Goal: Task Accomplishment & Management: Manage account settings

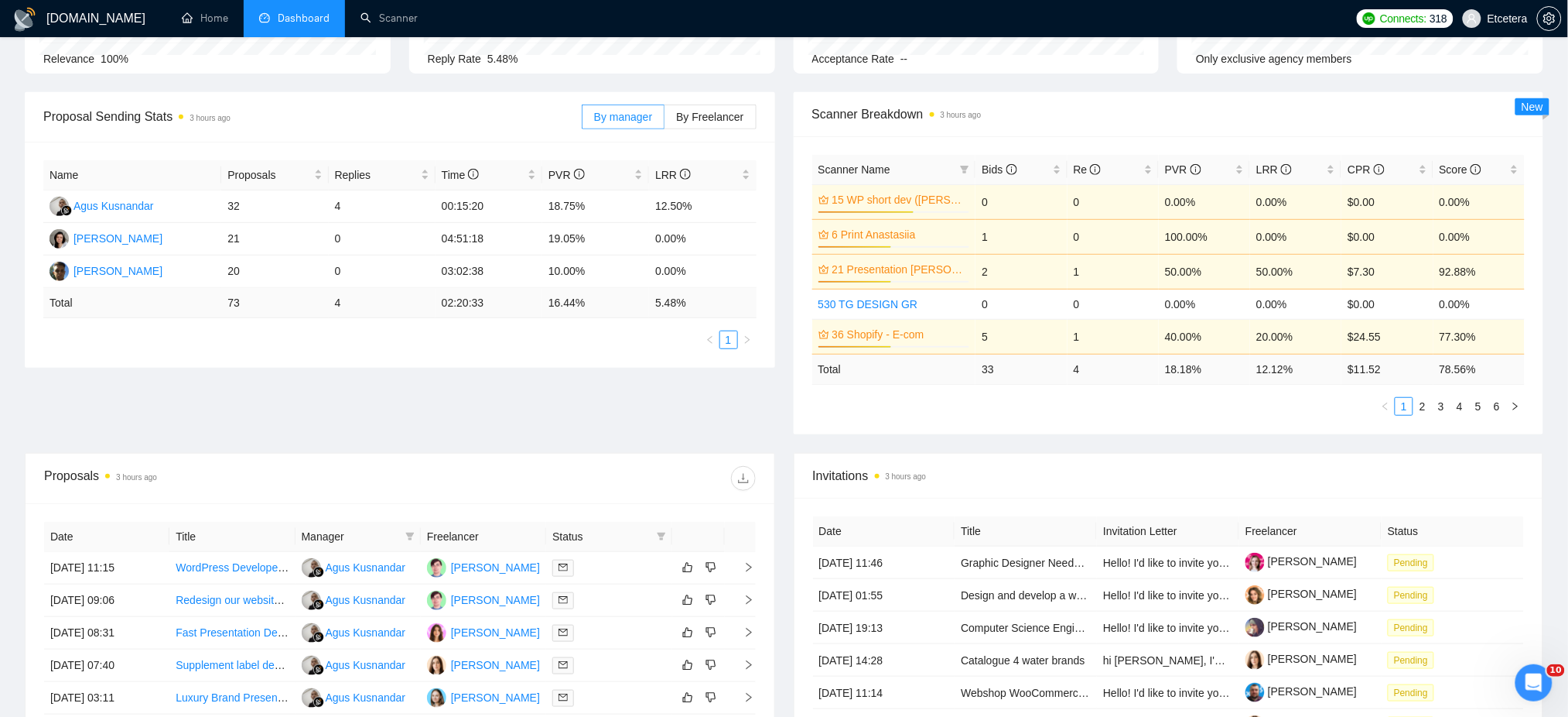
scroll to position [9, 0]
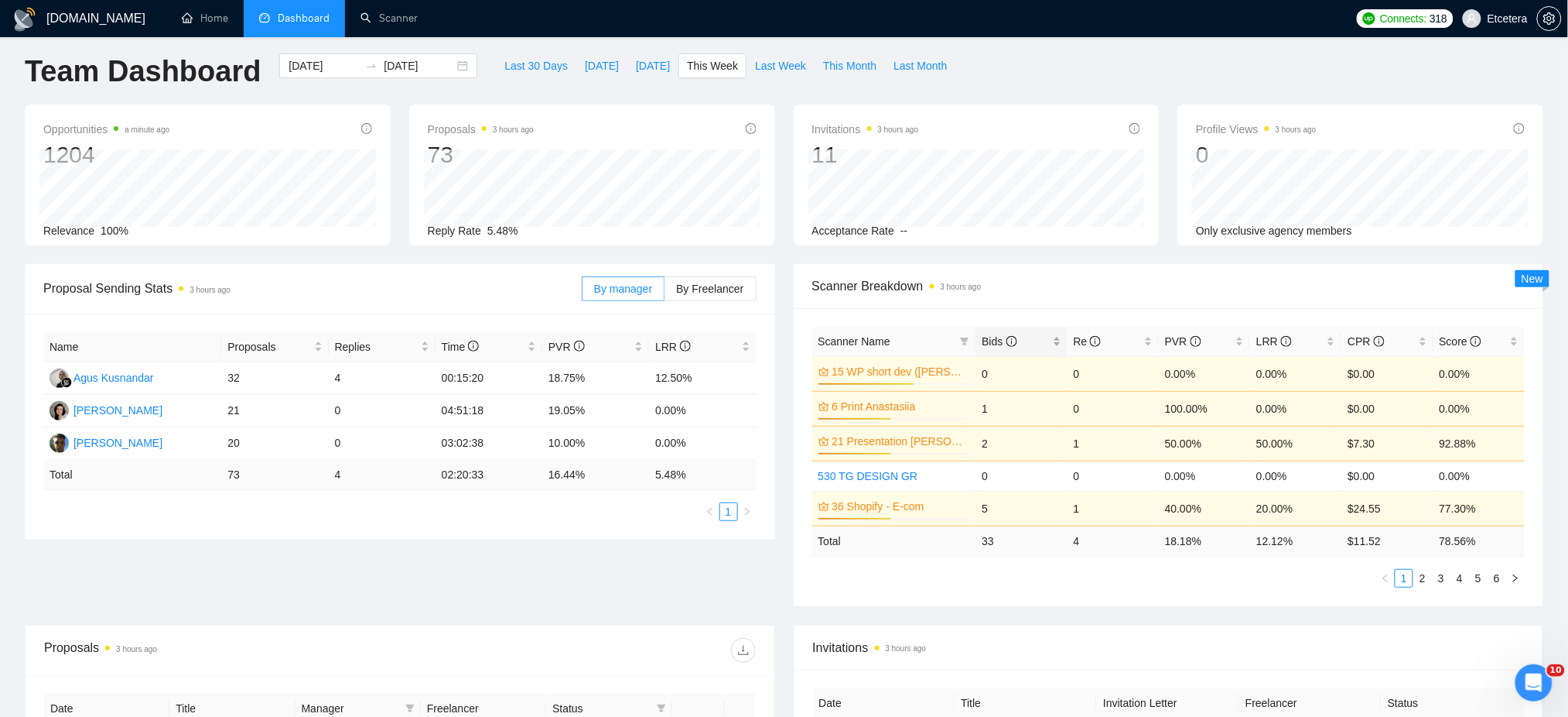
click at [1060, 333] on div "Bids" at bounding box center [1021, 342] width 79 height 17
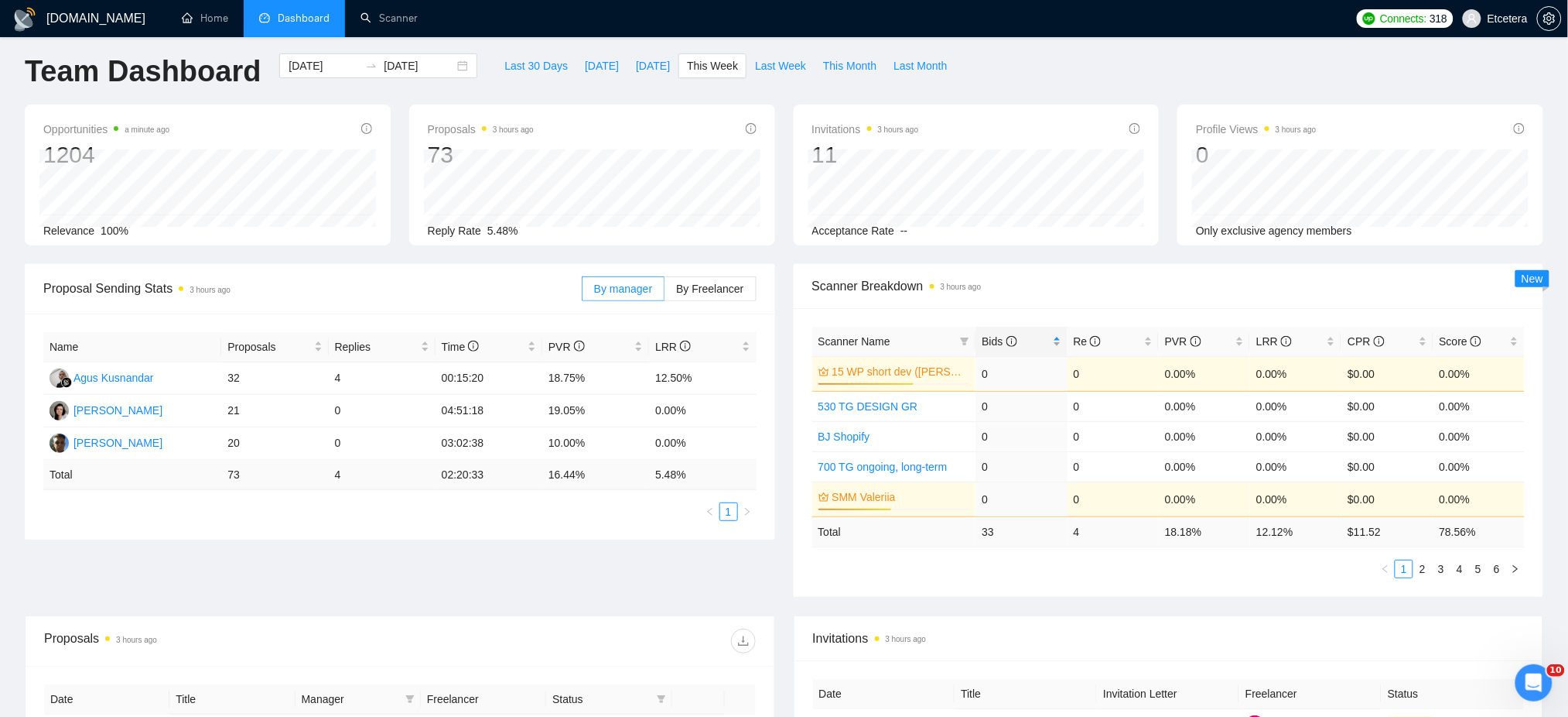
click at [1057, 339] on div "Bids" at bounding box center [1021, 342] width 79 height 17
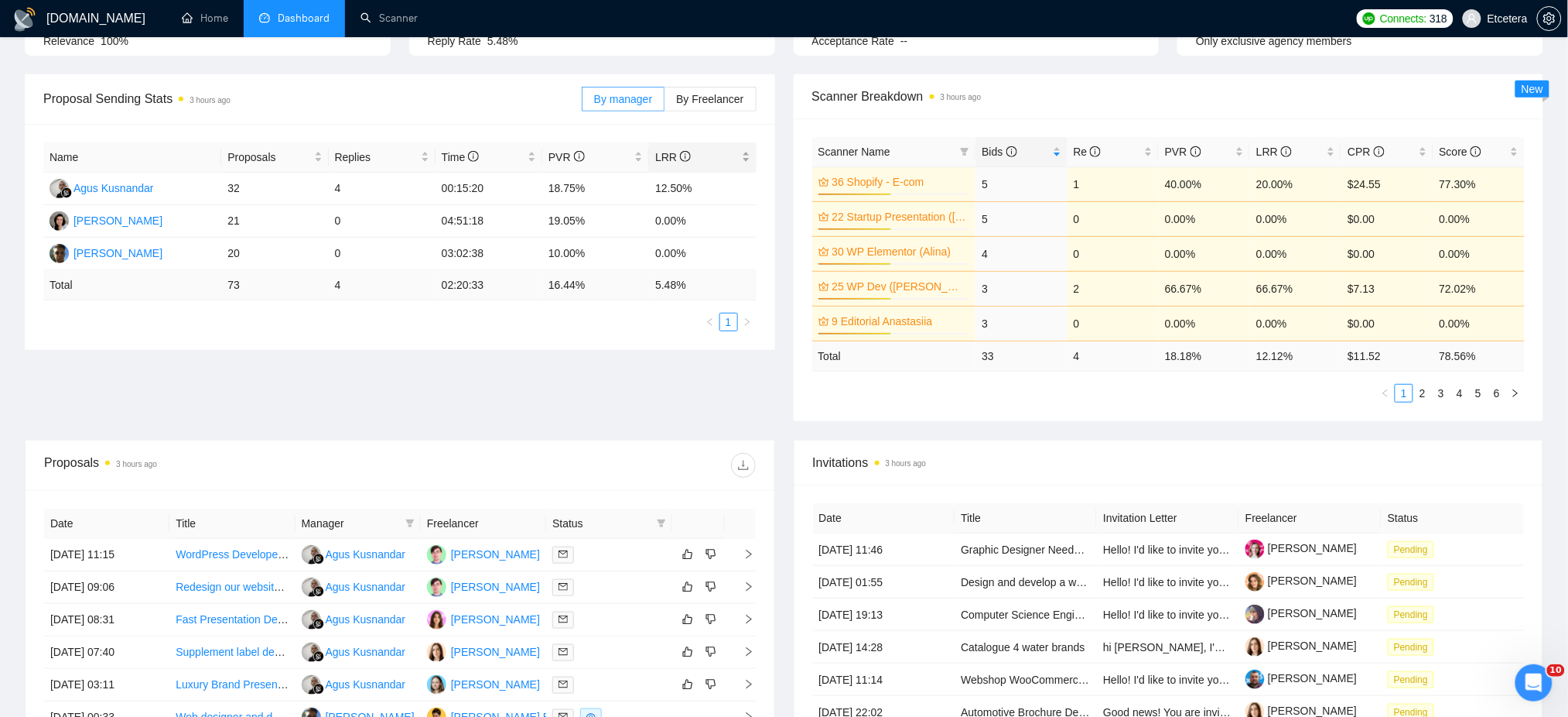
scroll to position [318, 0]
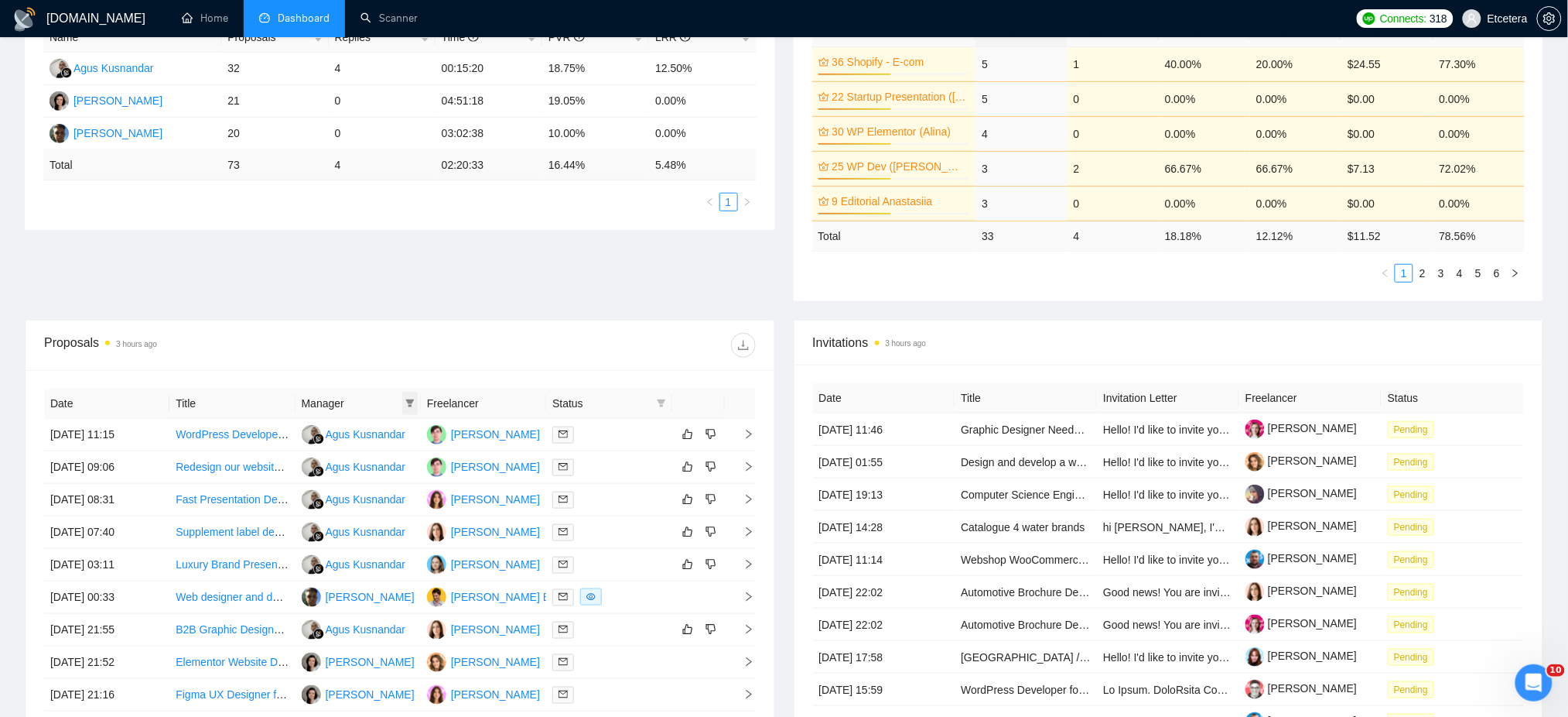
click at [406, 402] on icon "filter" at bounding box center [410, 404] width 9 height 9
click at [342, 506] on span "Tatyana Tymofieieva" at bounding box center [359, 508] width 89 height 13
checkbox input "true"
click at [379, 367] on div "Proposals 3 hours ago" at bounding box center [399, 345] width 712 height 49
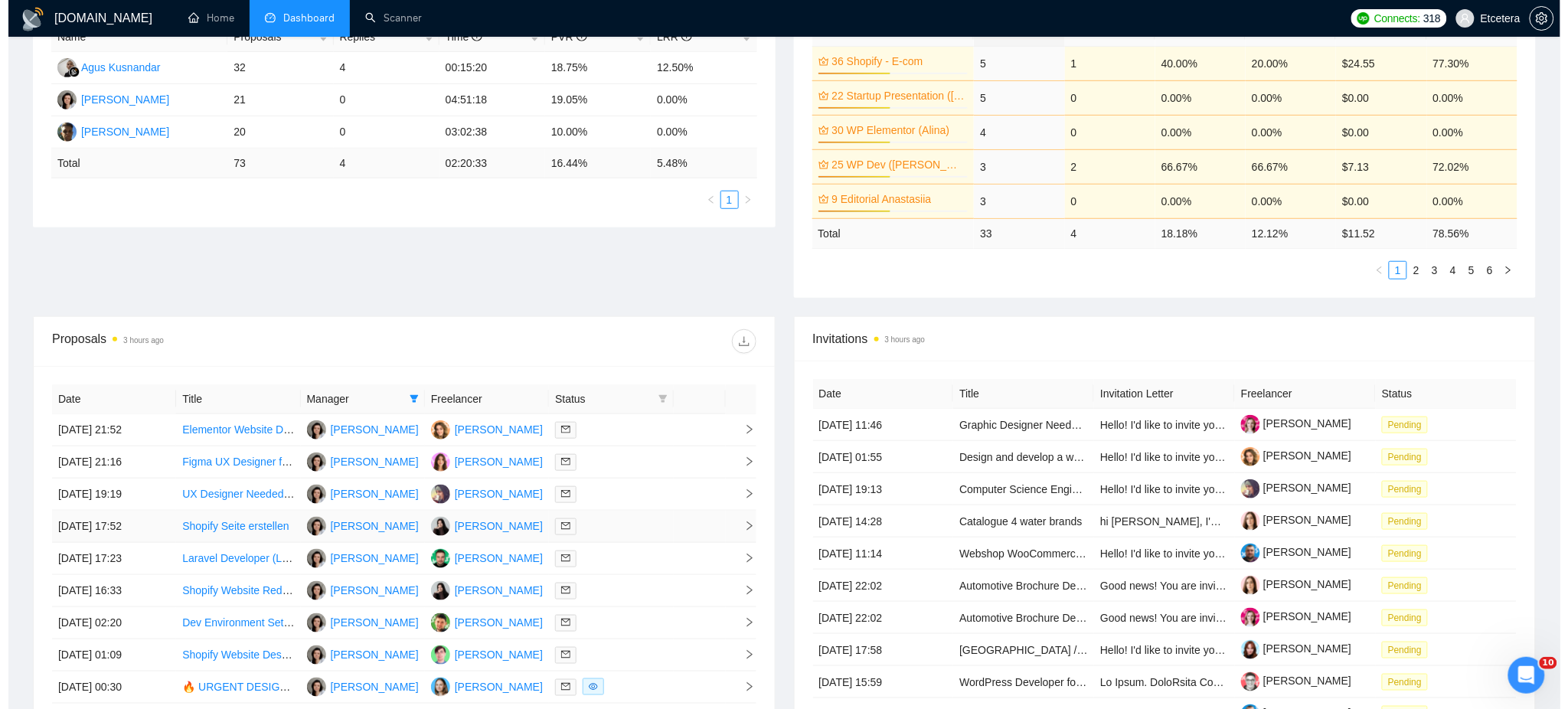
scroll to position [519, 0]
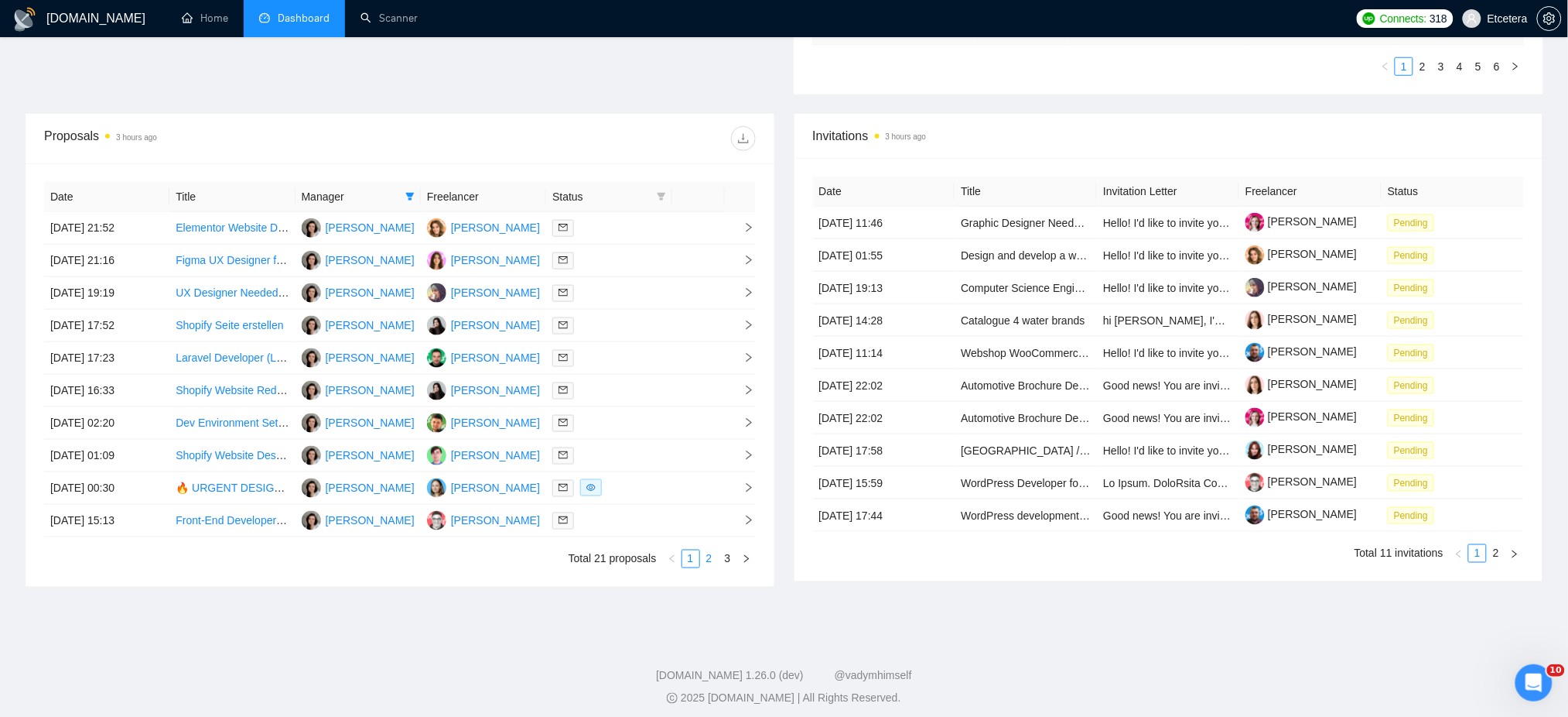
click at [710, 558] on link "2" at bounding box center [710, 559] width 17 height 17
click at [724, 563] on link "3" at bounding box center [728, 559] width 17 height 17
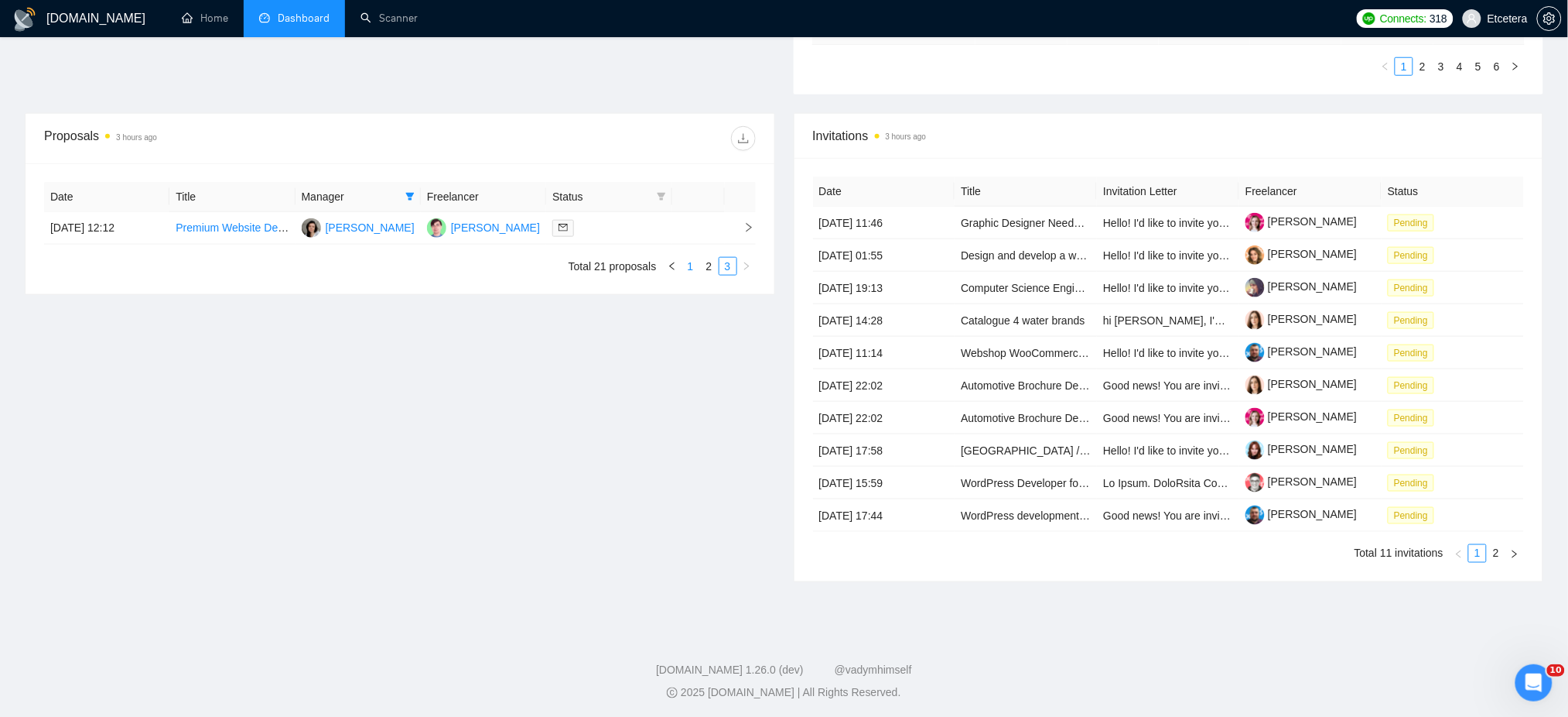
click at [690, 266] on link "1" at bounding box center [691, 266] width 17 height 17
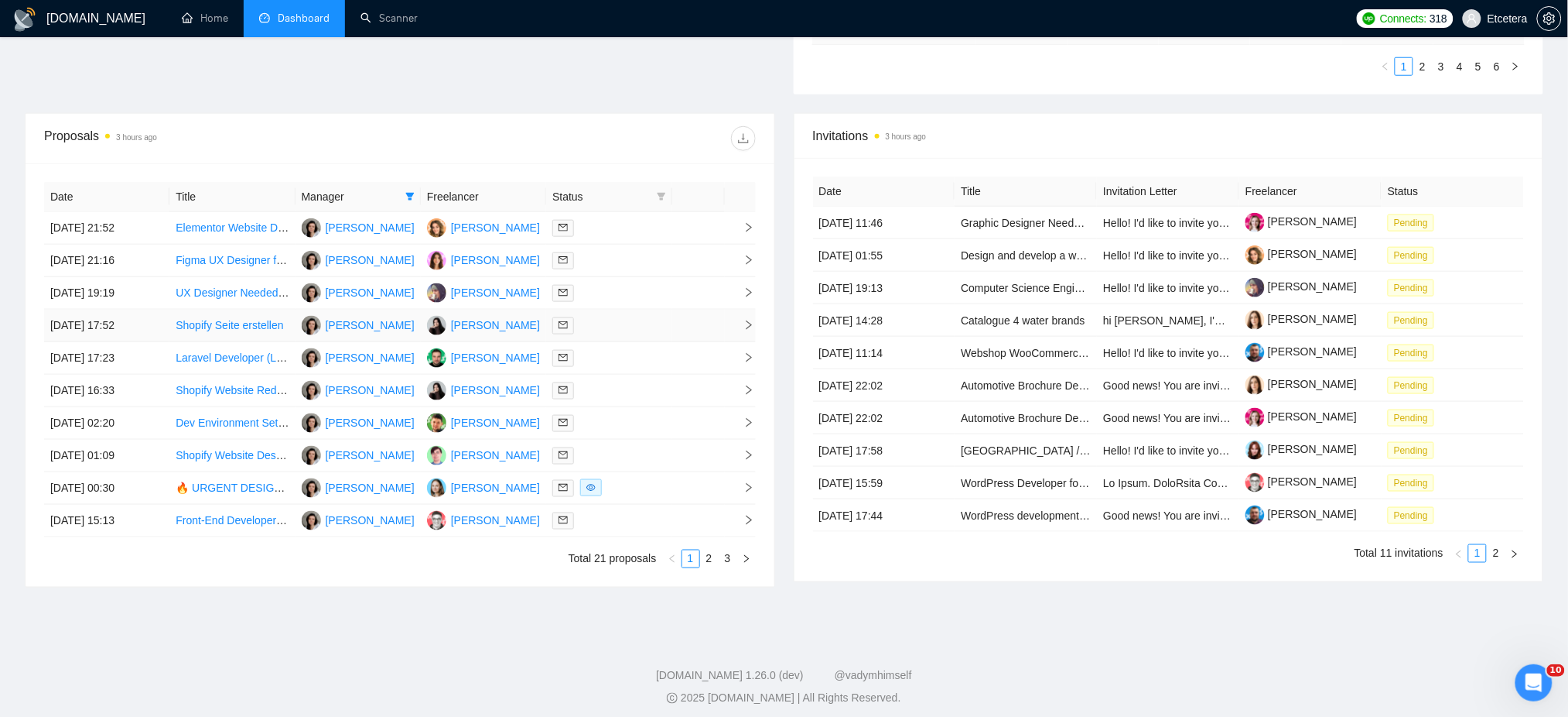
click at [642, 323] on div at bounding box center [609, 325] width 113 height 18
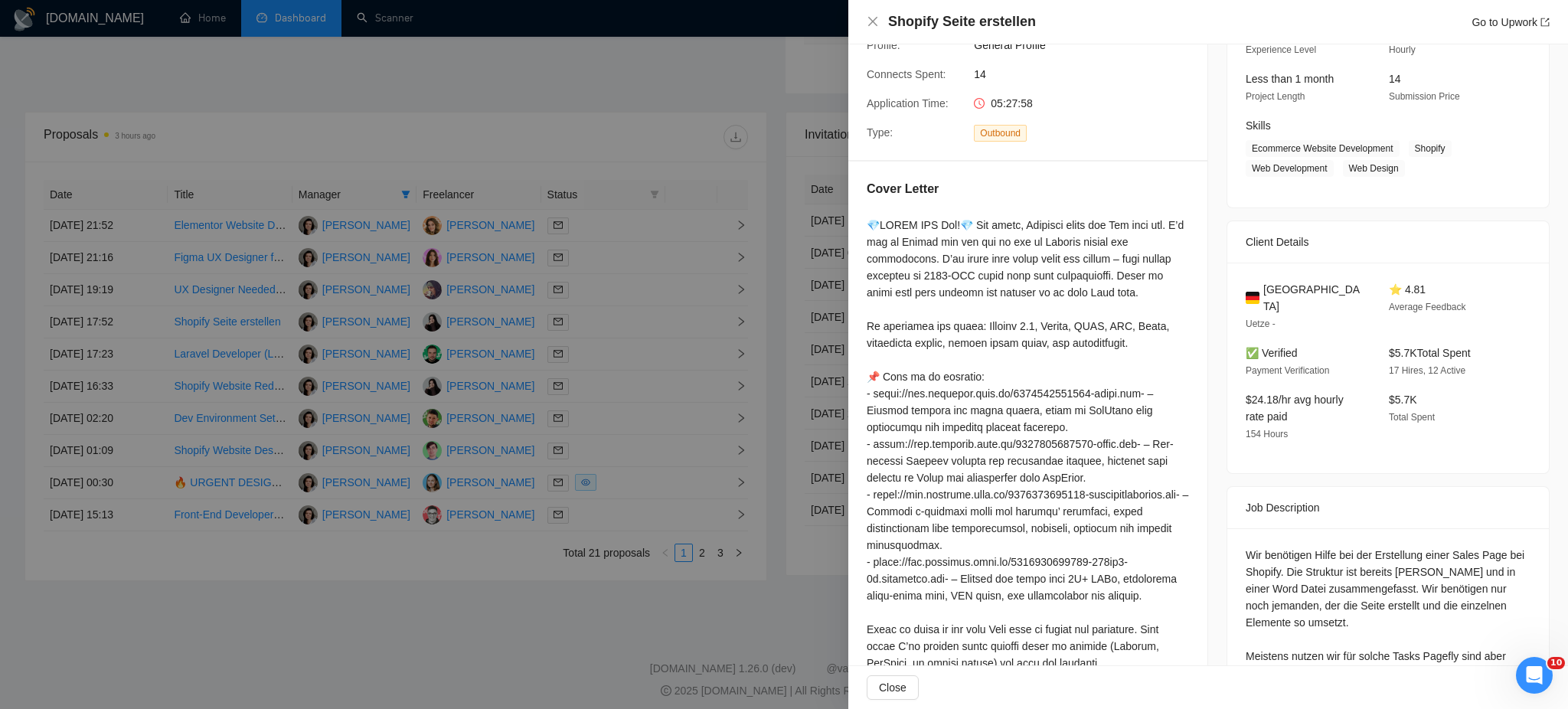
scroll to position [204, 0]
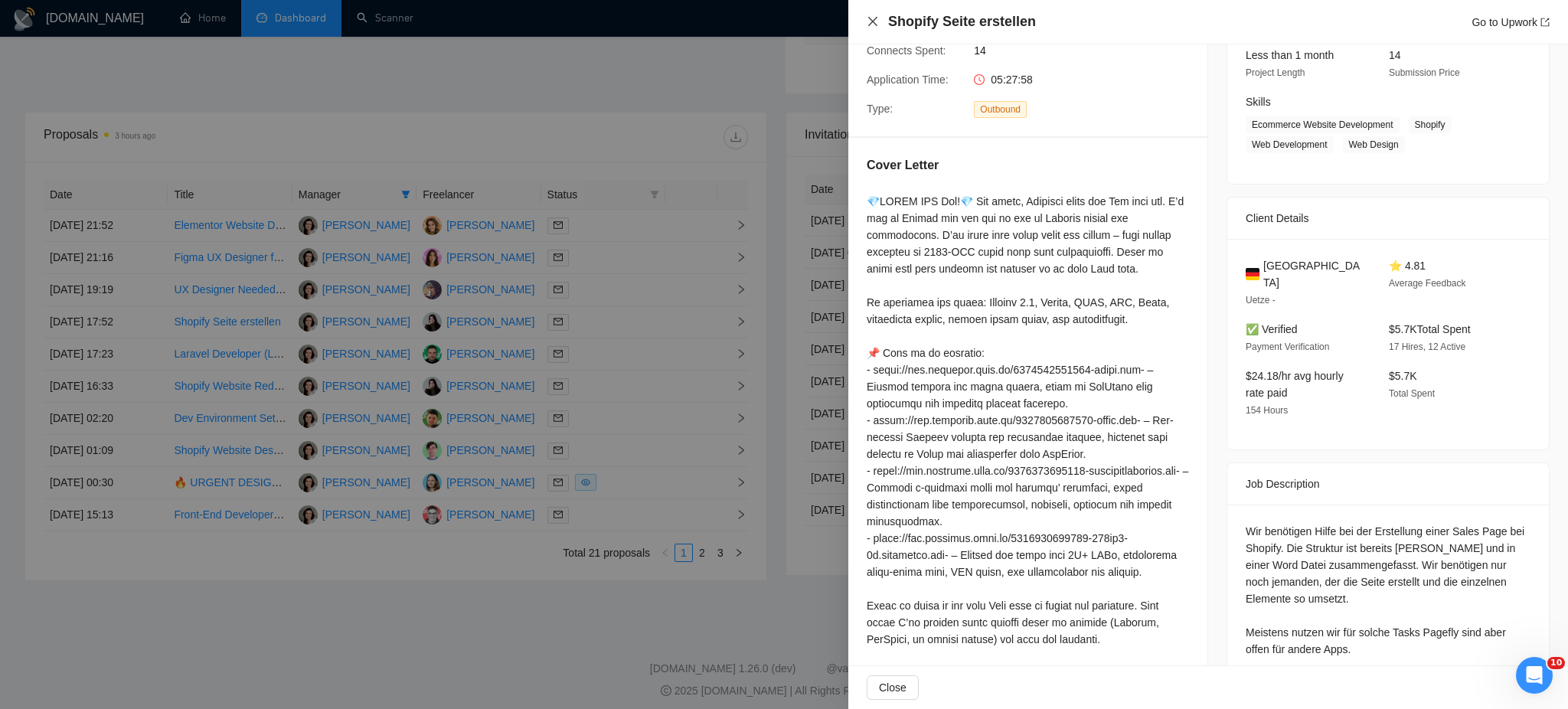
click at [875, 16] on icon "close" at bounding box center [873, 22] width 12 height 12
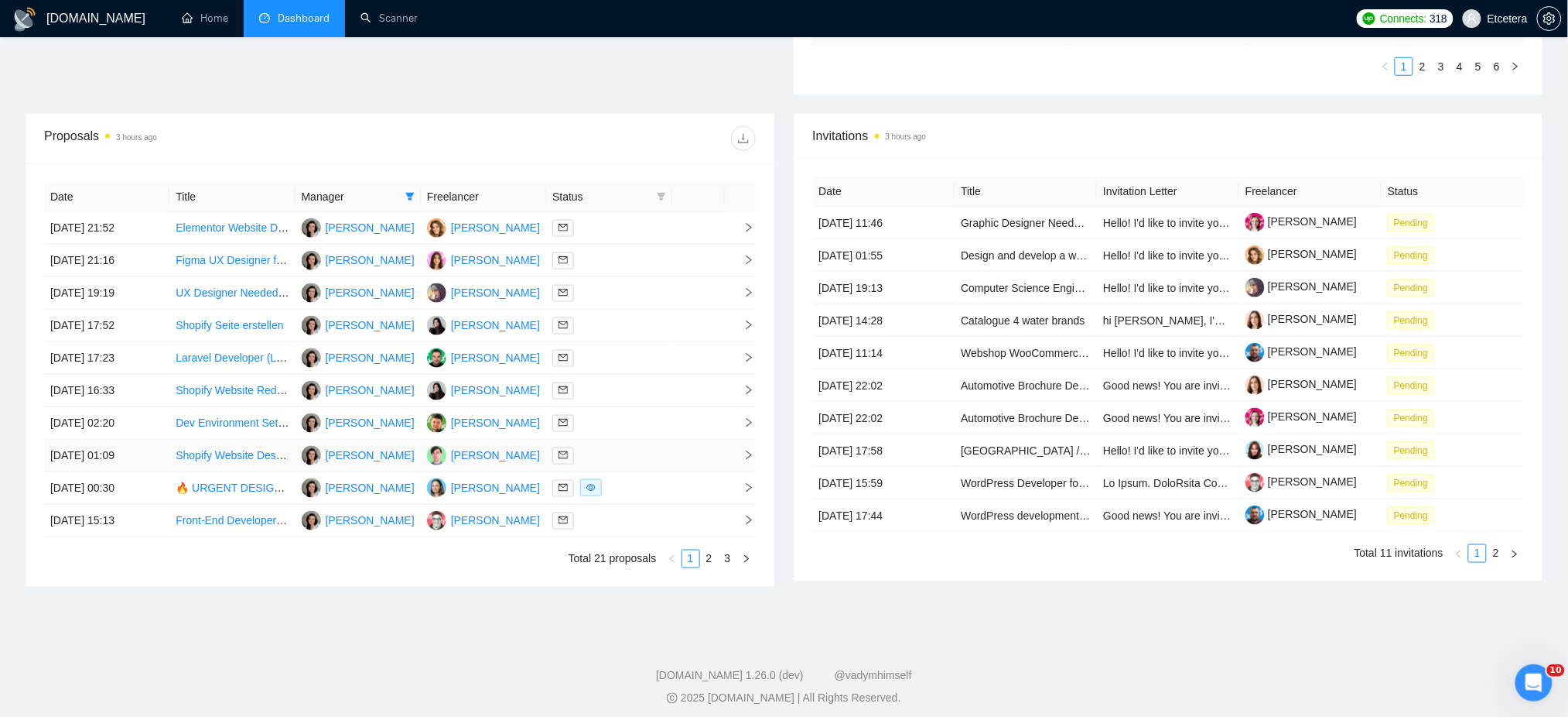
click at [642, 458] on div at bounding box center [609, 455] width 113 height 18
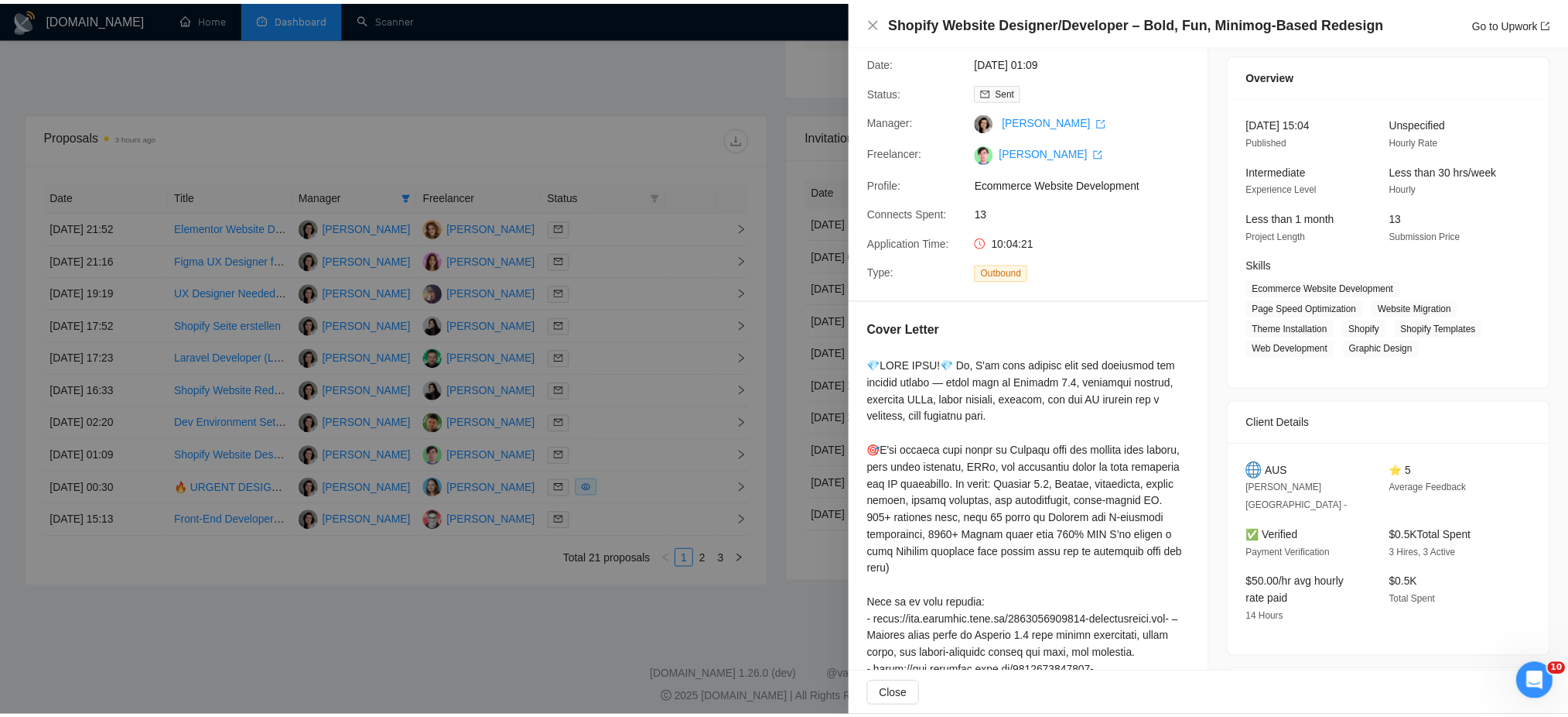
scroll to position [0, 0]
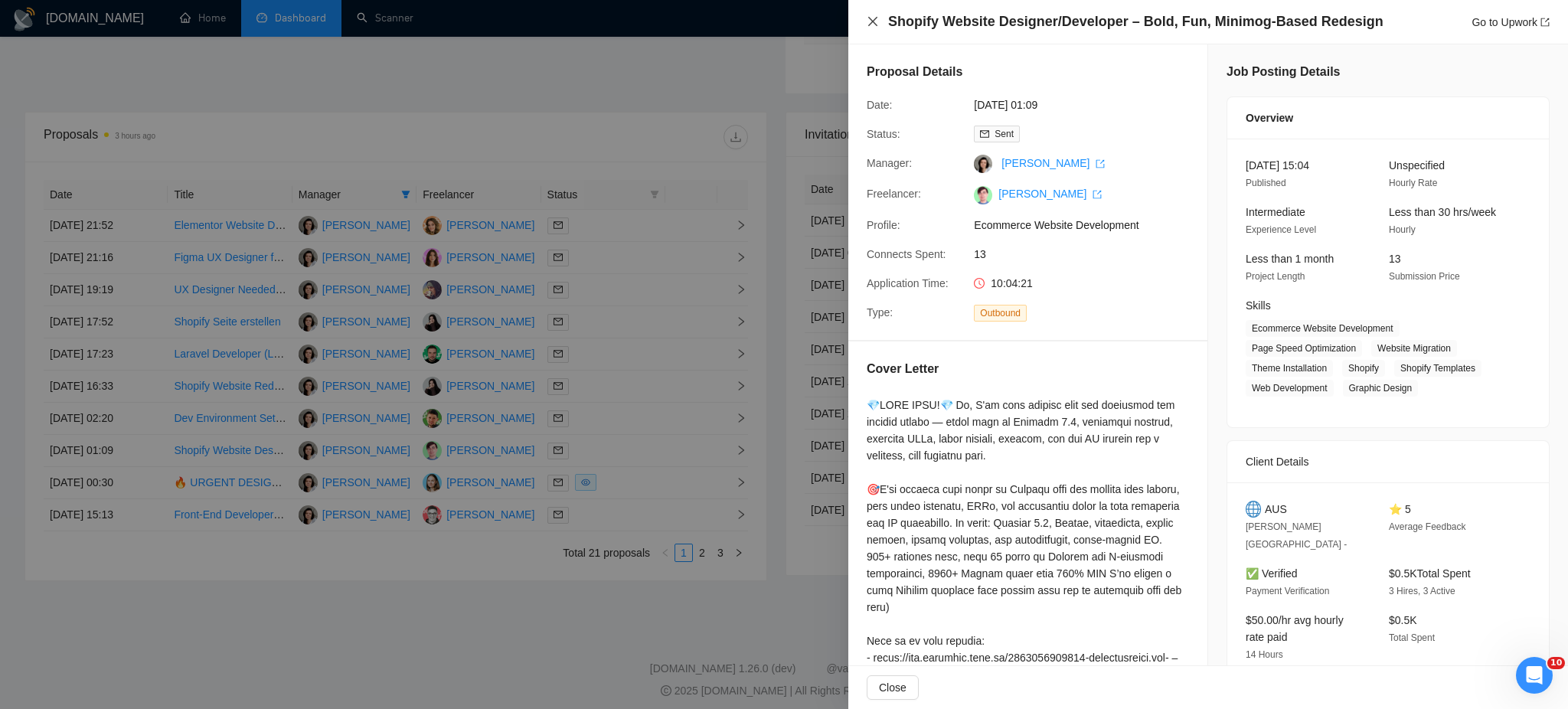
click at [870, 25] on icon "close" at bounding box center [873, 22] width 12 height 12
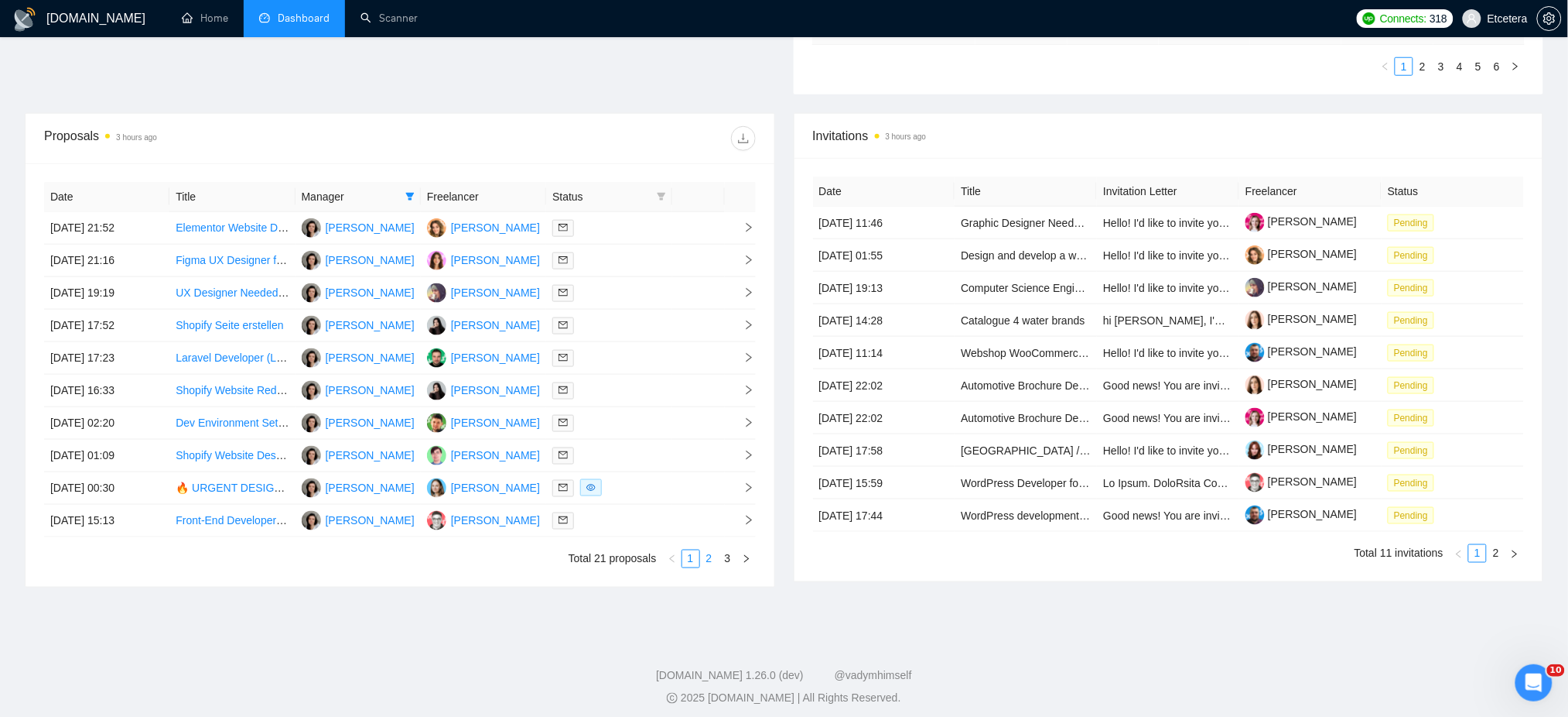
click at [709, 561] on link "2" at bounding box center [710, 559] width 17 height 17
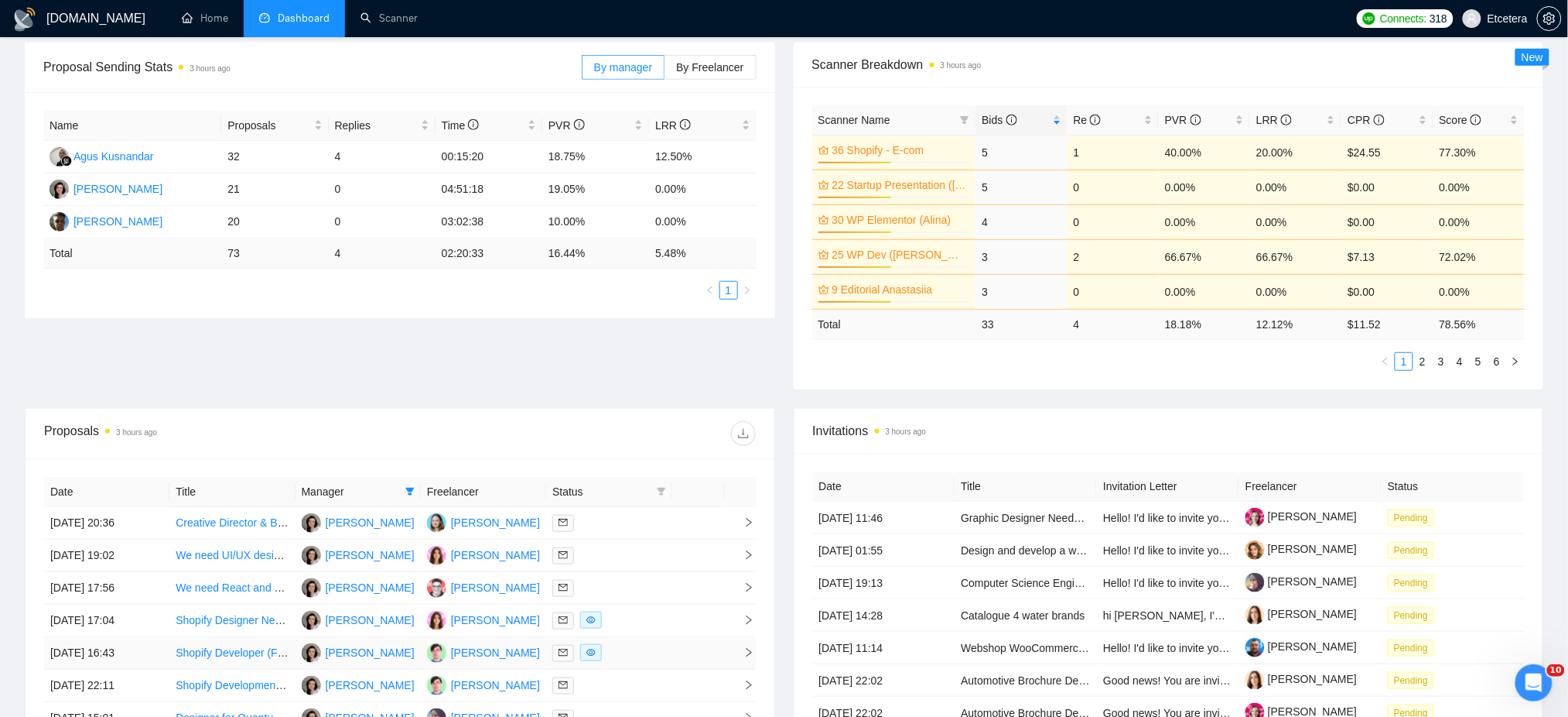
scroll to position [516, 0]
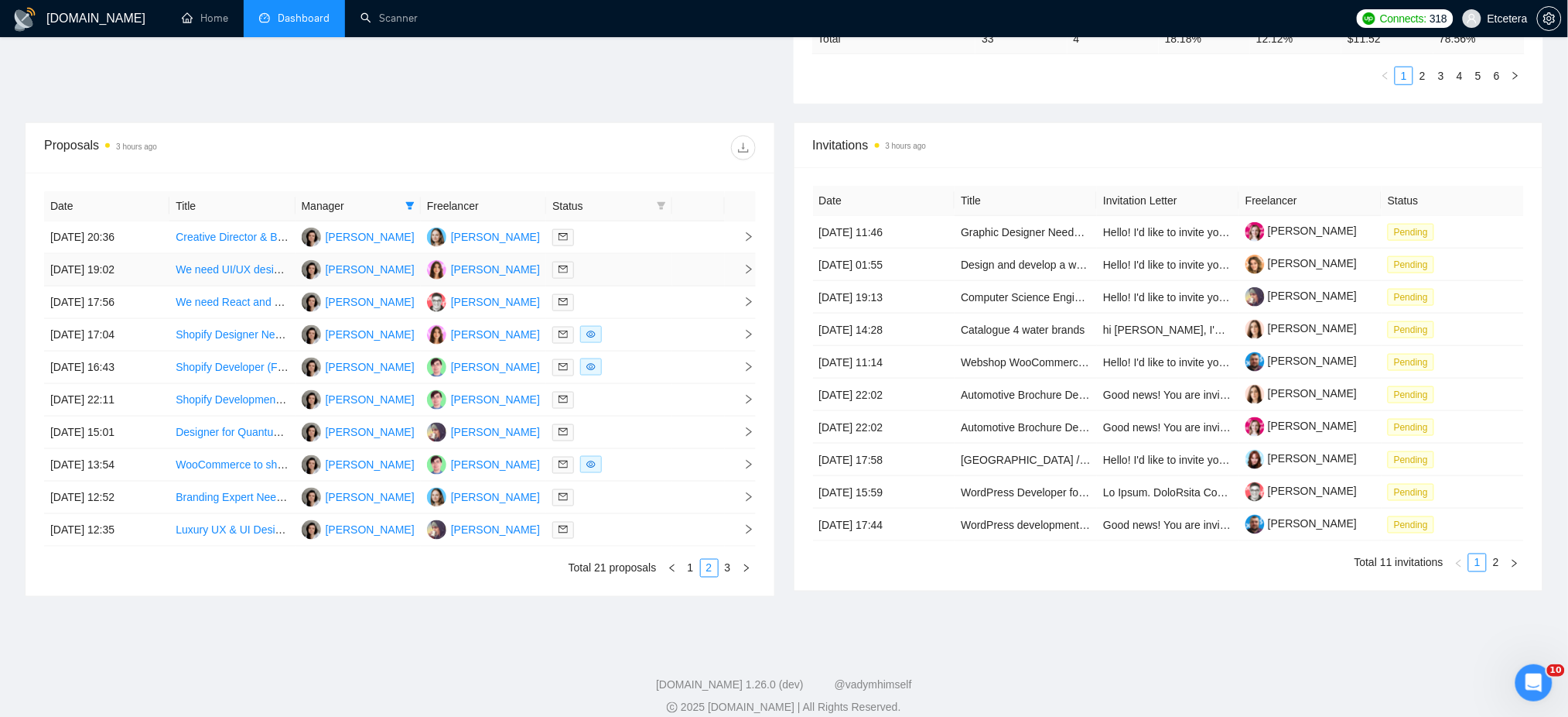
drag, startPoint x: 410, startPoint y: 208, endPoint x: 425, endPoint y: 272, distance: 65.7
click at [410, 208] on icon "filter" at bounding box center [410, 206] width 9 height 8
click at [331, 259] on span "Tatyana Tymofieieva" at bounding box center [359, 261] width 89 height 13
checkbox input "false"
click at [343, 284] on span "Agus Kusnandar" at bounding box center [370, 286] width 81 height 13
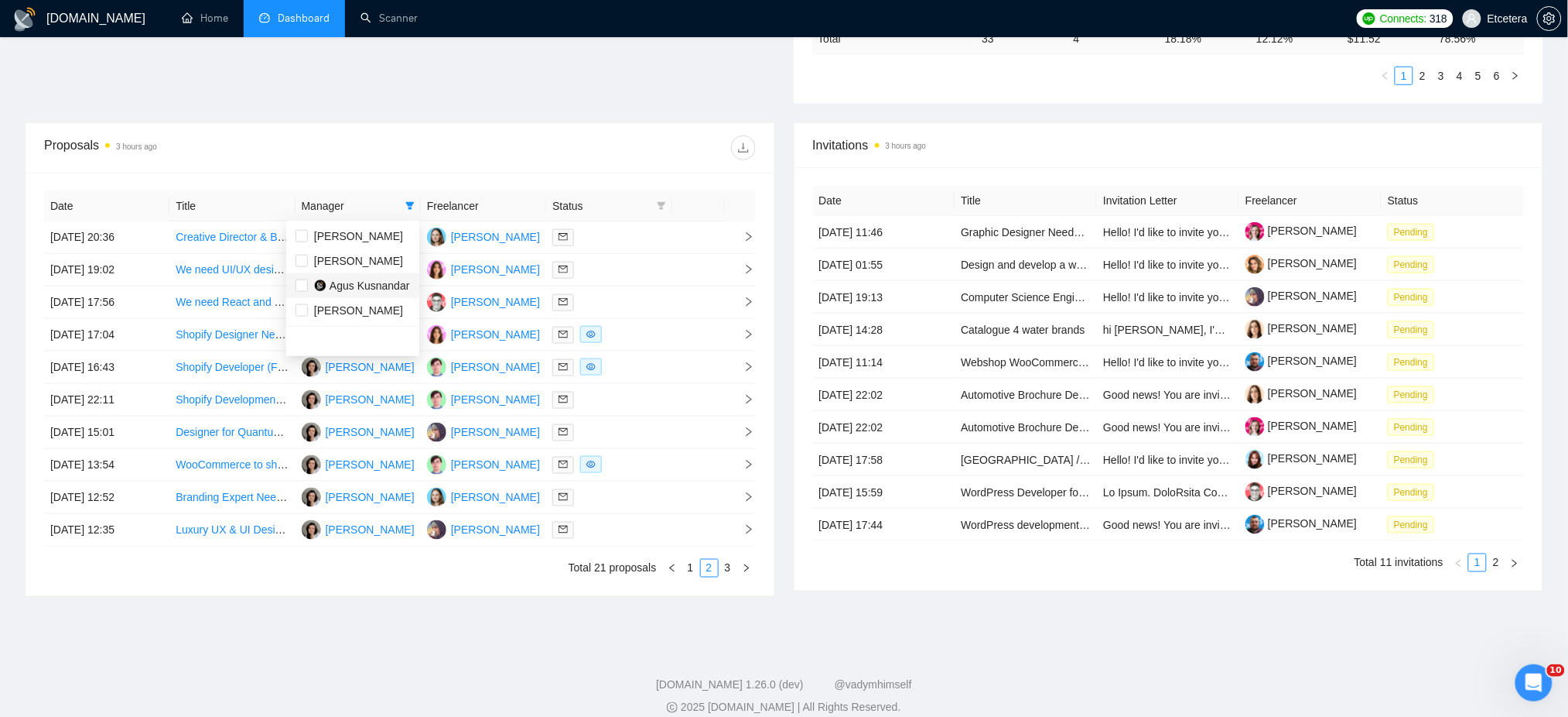
checkbox input "true"
click at [453, 158] on div at bounding box center [578, 148] width 356 height 25
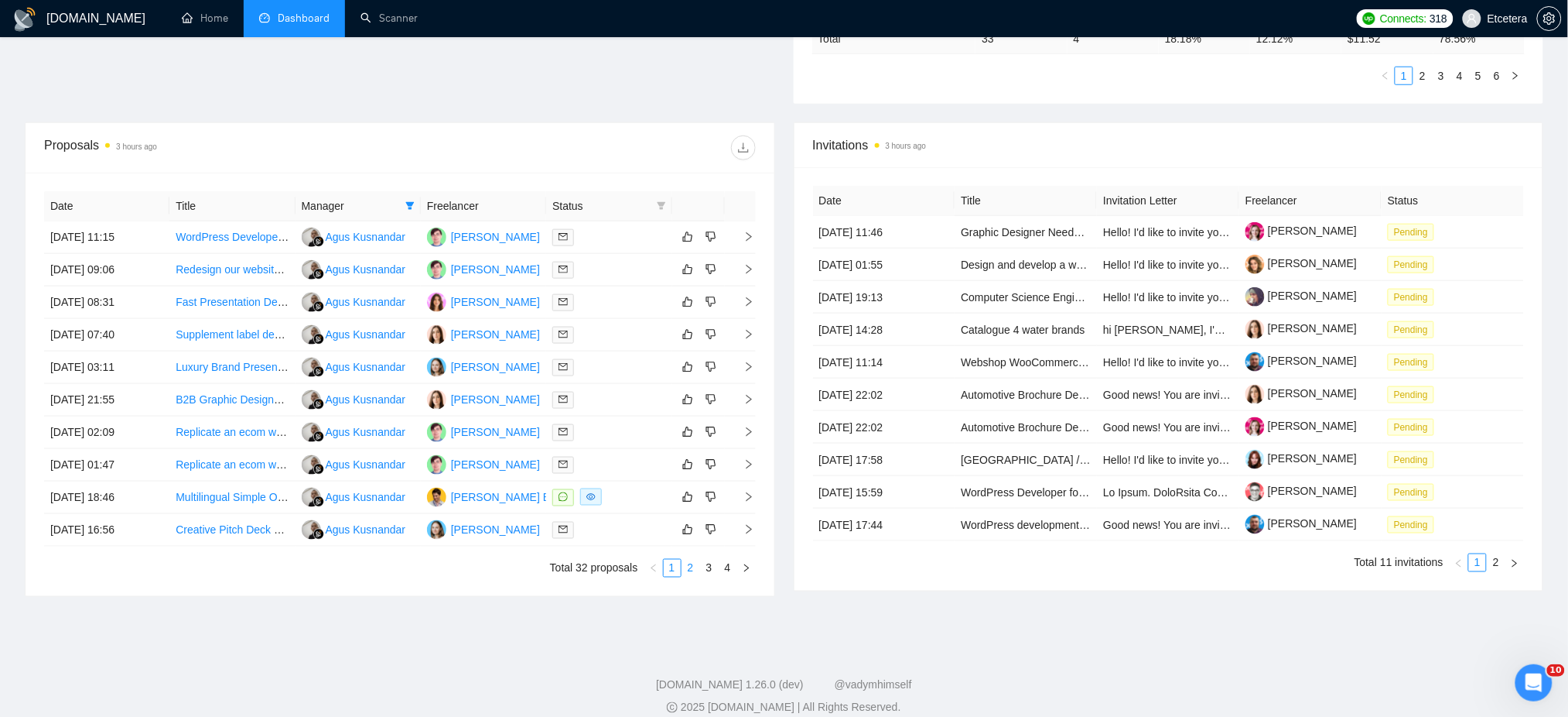
click at [686, 574] on link "2" at bounding box center [691, 568] width 17 height 17
click at [706, 570] on link "3" at bounding box center [710, 568] width 17 height 17
click at [722, 569] on link "4" at bounding box center [728, 568] width 17 height 17
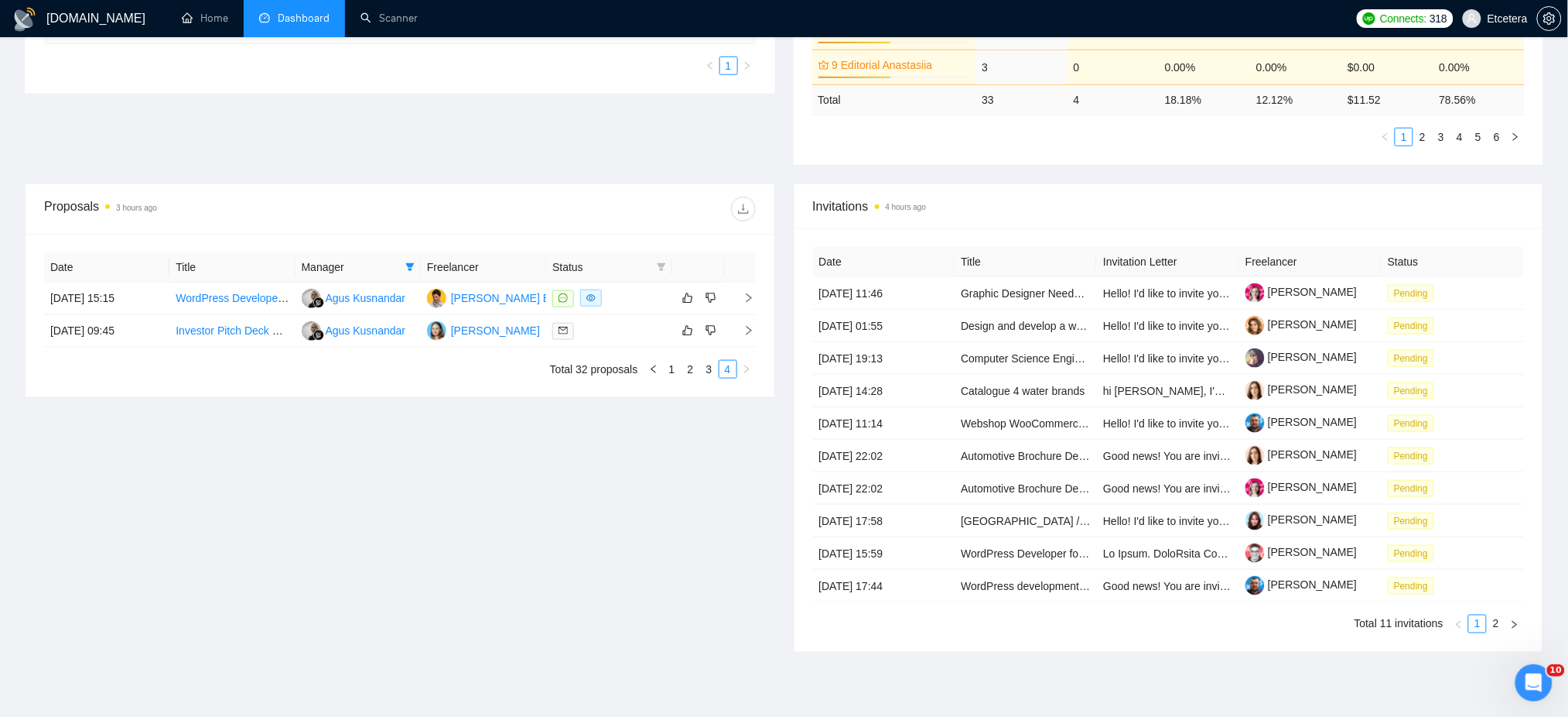
scroll to position [516, 0]
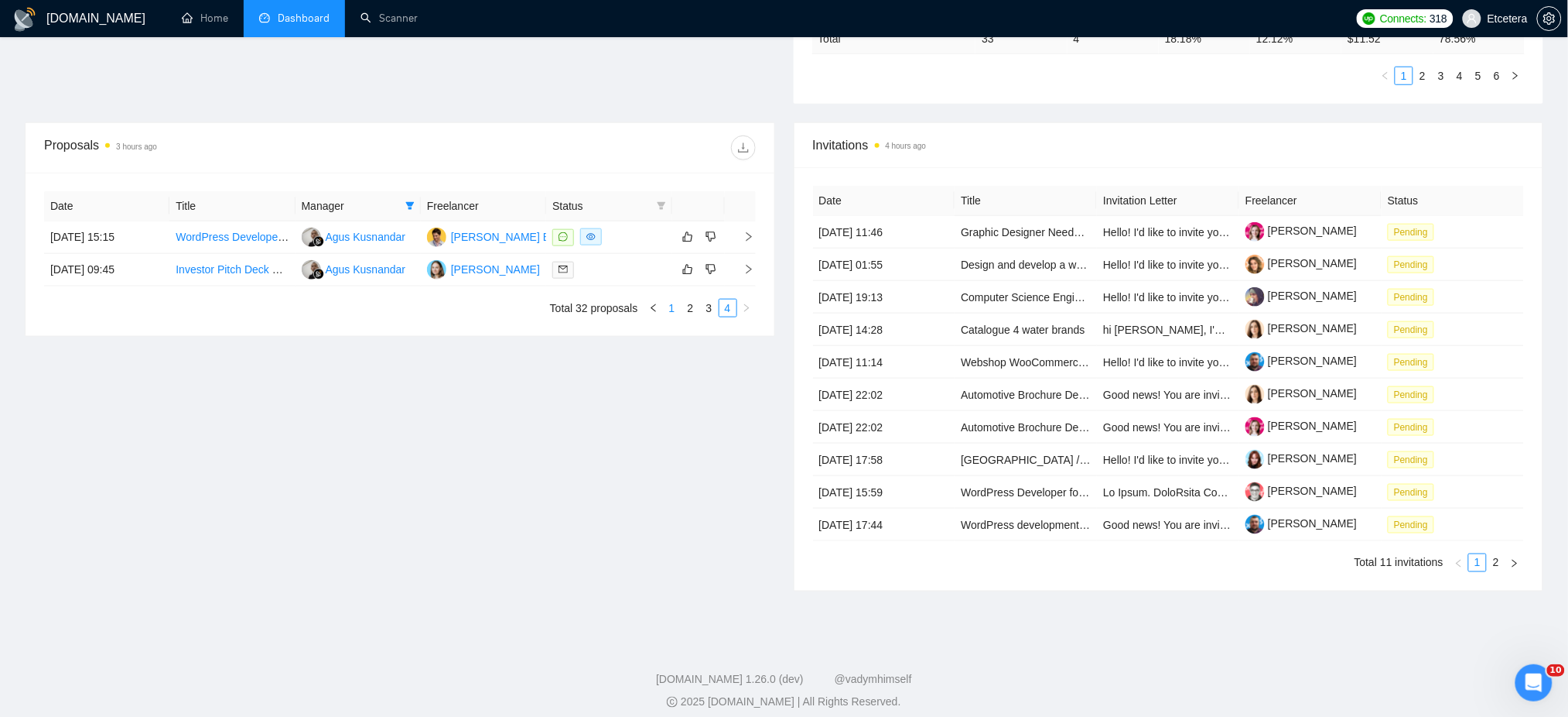
click at [670, 309] on link "1" at bounding box center [672, 308] width 17 height 17
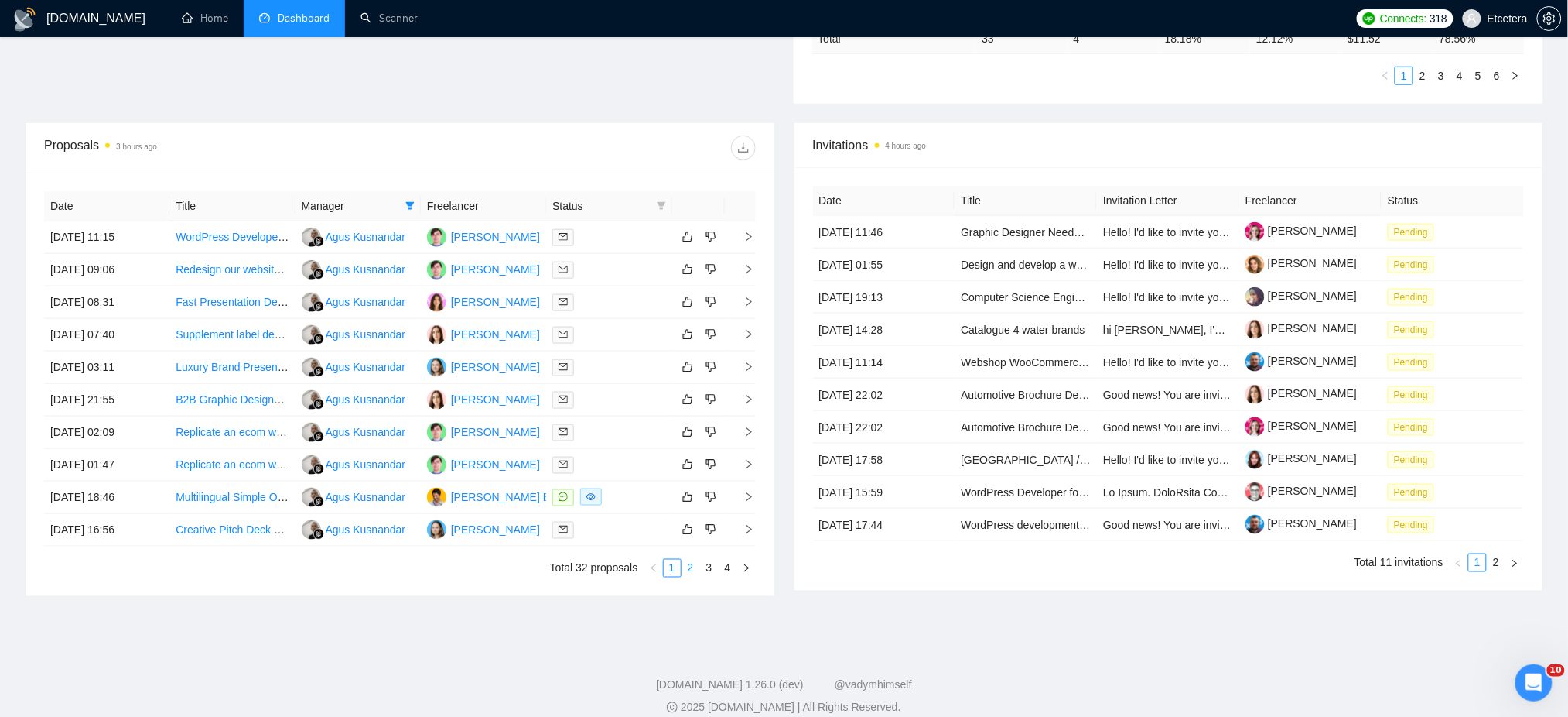
click at [691, 570] on link "2" at bounding box center [691, 568] width 17 height 17
click at [716, 570] on link "3" at bounding box center [710, 568] width 17 height 17
click at [728, 570] on link "4" at bounding box center [728, 568] width 17 height 17
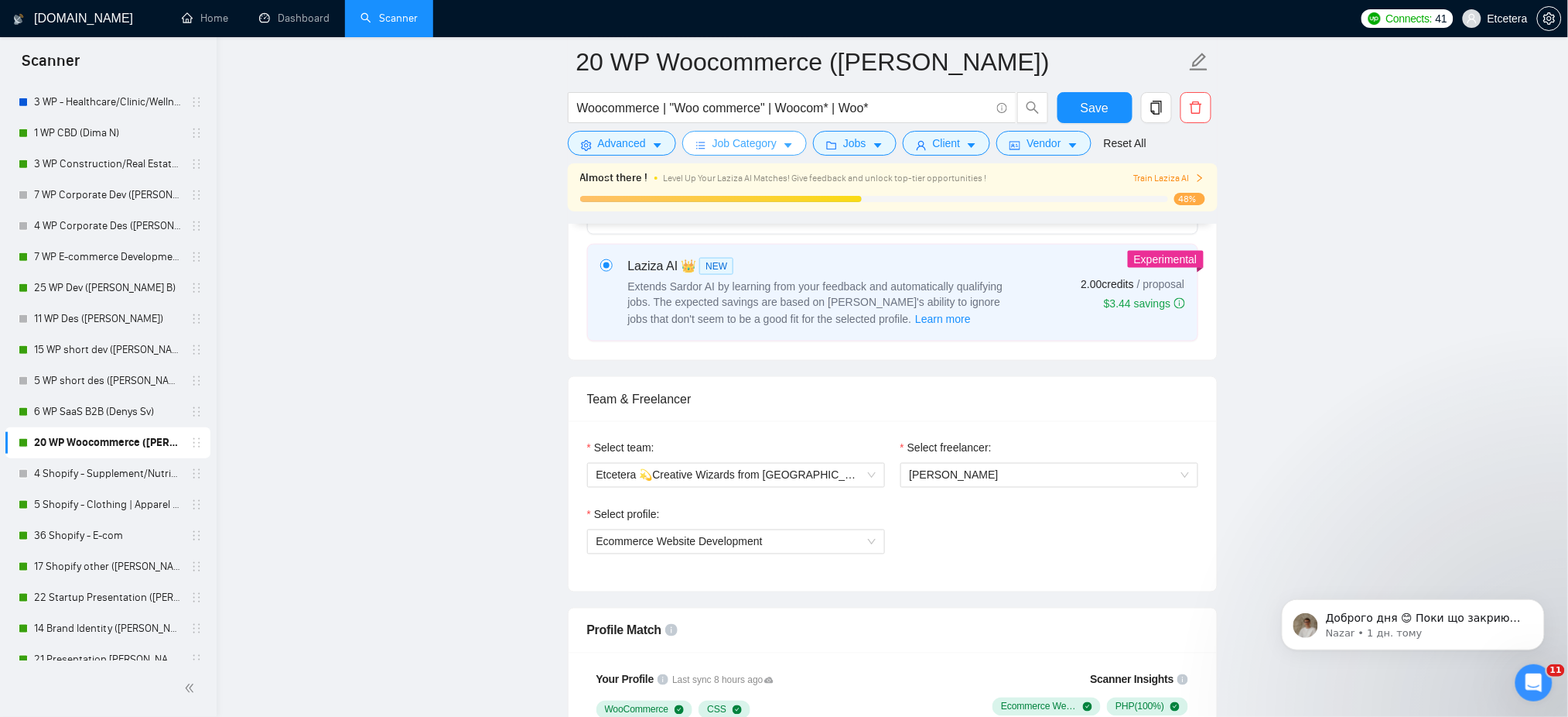
scroll to position [615, 0]
